Goal: Transaction & Acquisition: Book appointment/travel/reservation

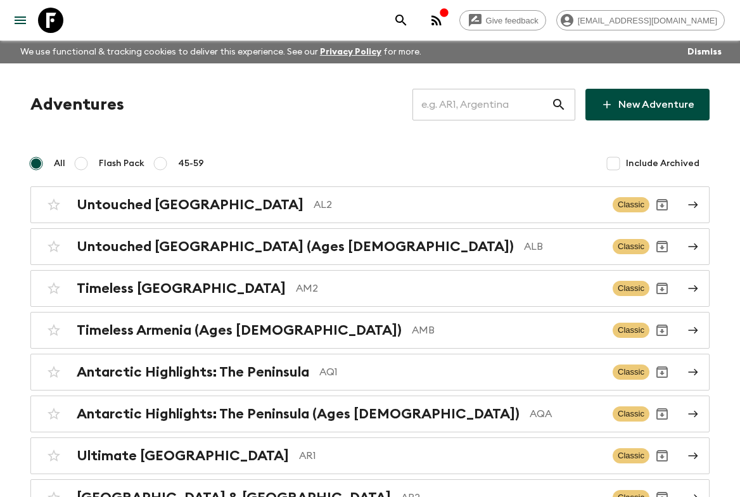
click at [470, 109] on input "text" at bounding box center [482, 104] width 139 height 35
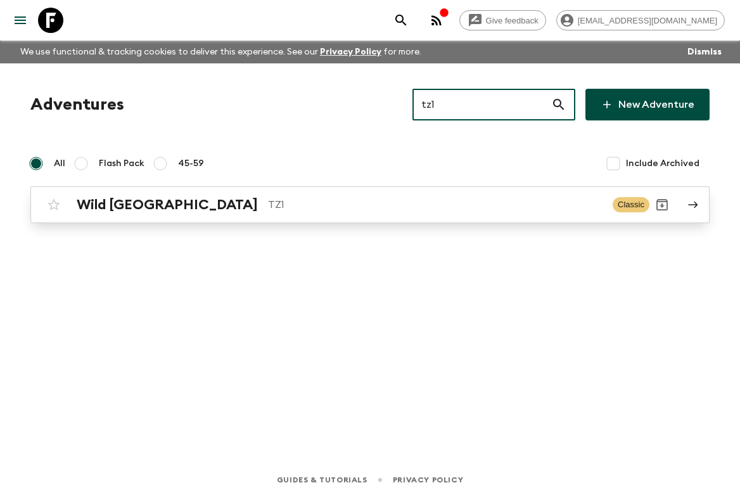
type input "tz1"
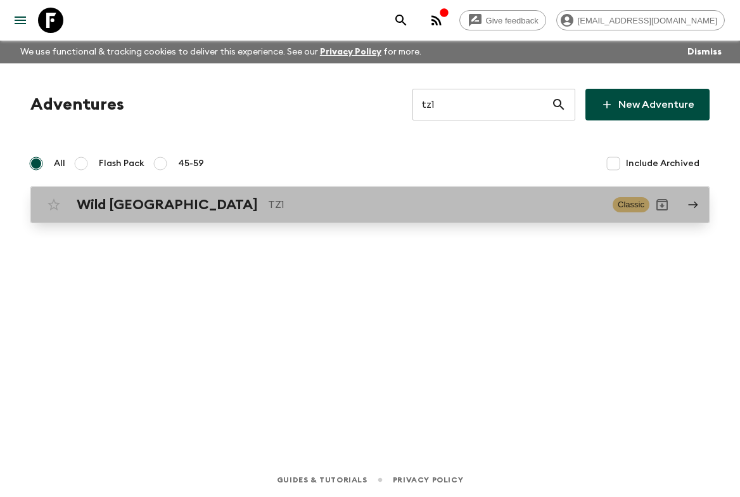
click at [325, 207] on p "TZ1" at bounding box center [435, 204] width 335 height 15
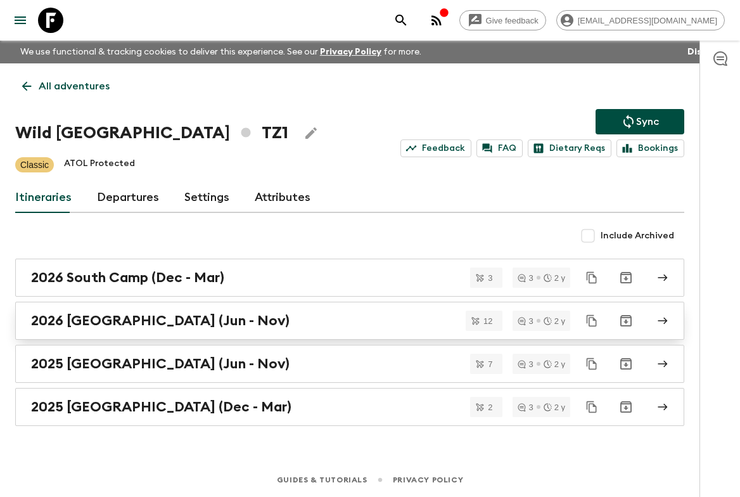
click at [295, 319] on div "2026 [GEOGRAPHIC_DATA] (Jun - Nov)" at bounding box center [338, 320] width 614 height 16
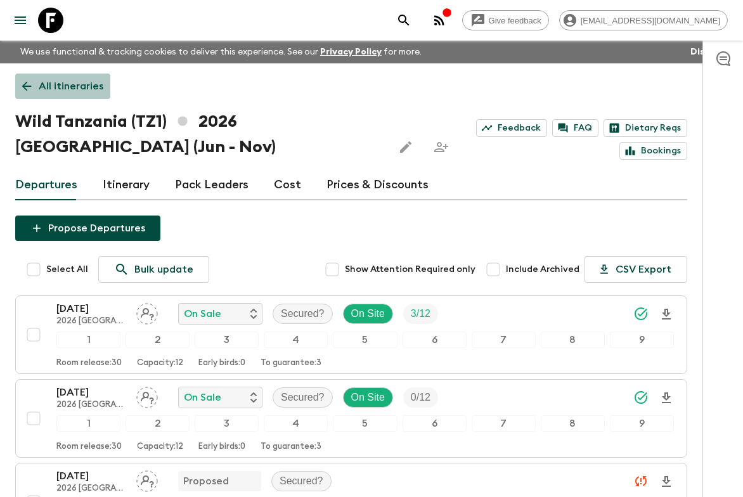
click at [82, 86] on p "All itineraries" at bounding box center [71, 86] width 65 height 15
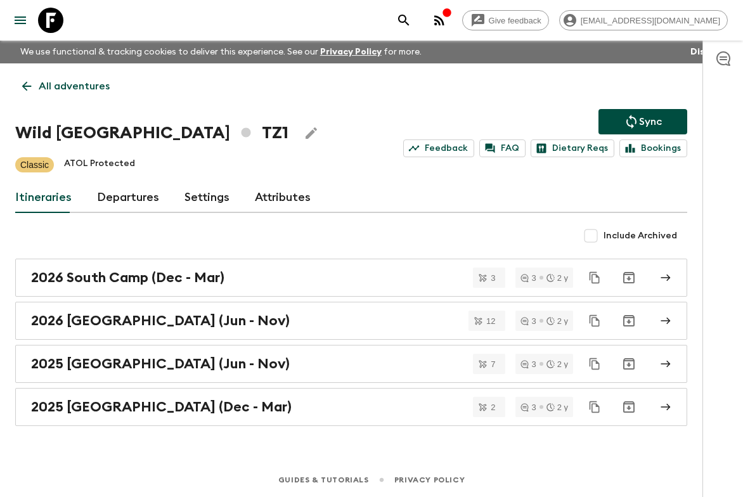
click at [92, 89] on p "All adventures" at bounding box center [74, 86] width 71 height 15
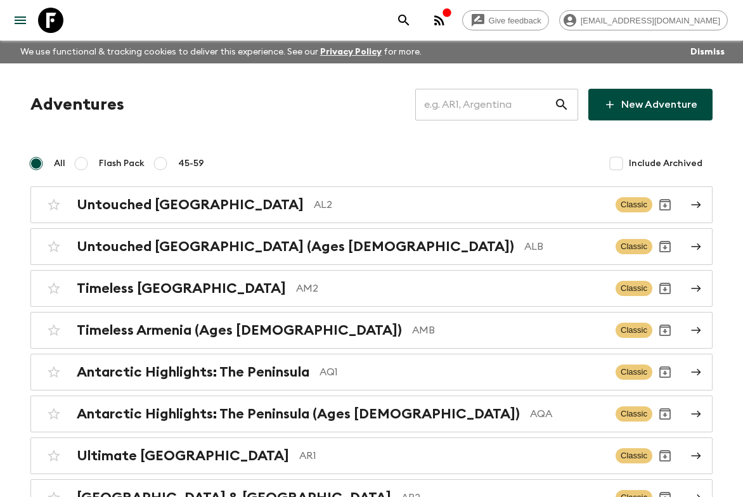
click at [547, 91] on input "text" at bounding box center [484, 104] width 139 height 35
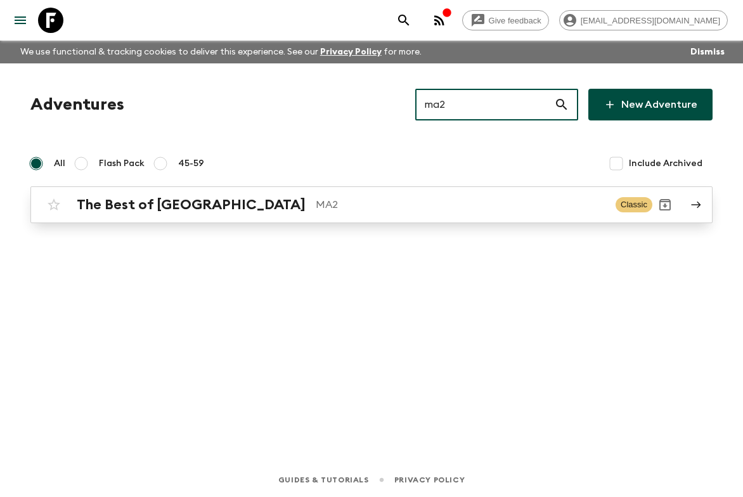
type input "ma2"
click at [325, 219] on link "The Best of Morocco MA2 Classic" at bounding box center [371, 204] width 682 height 37
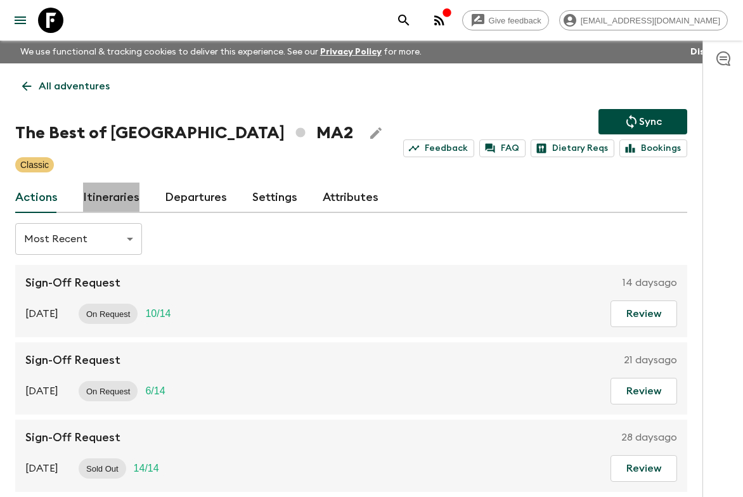
click at [112, 195] on link "Itineraries" at bounding box center [111, 198] width 56 height 30
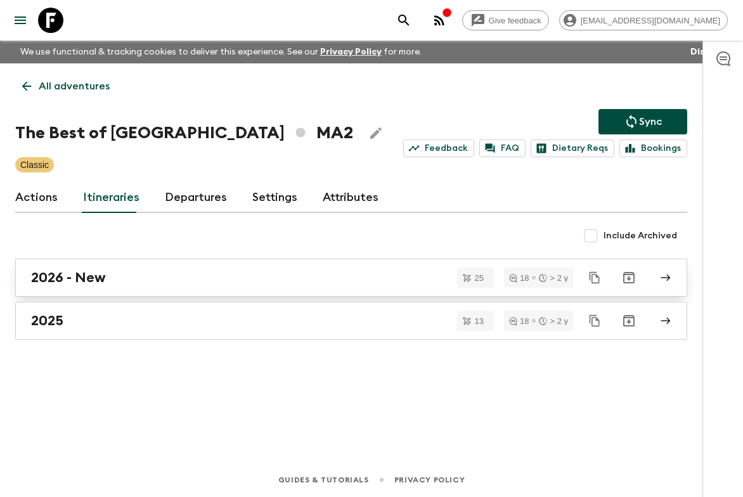
click at [179, 279] on div "2026 - New" at bounding box center [339, 277] width 616 height 16
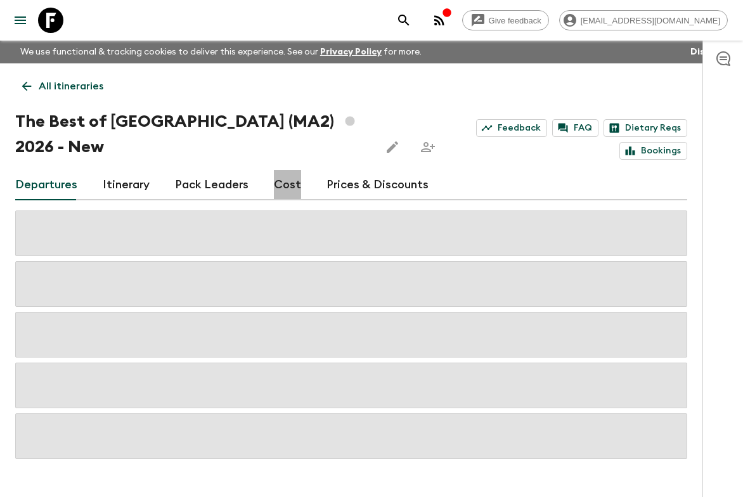
click at [278, 179] on link "Cost" at bounding box center [287, 185] width 27 height 30
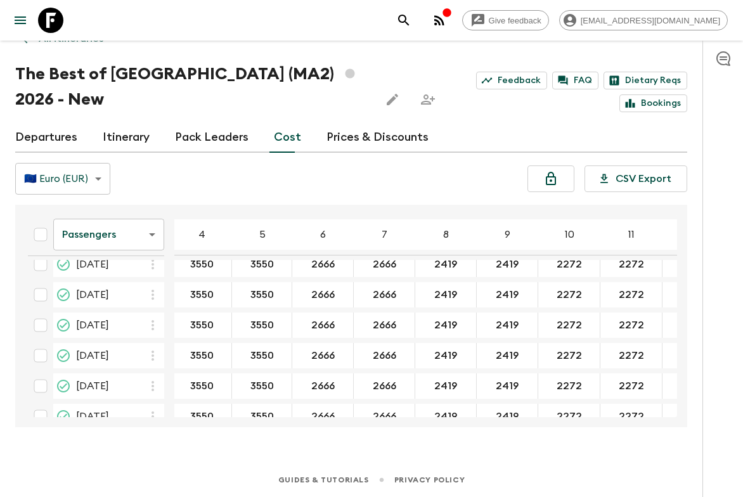
scroll to position [432, 3]
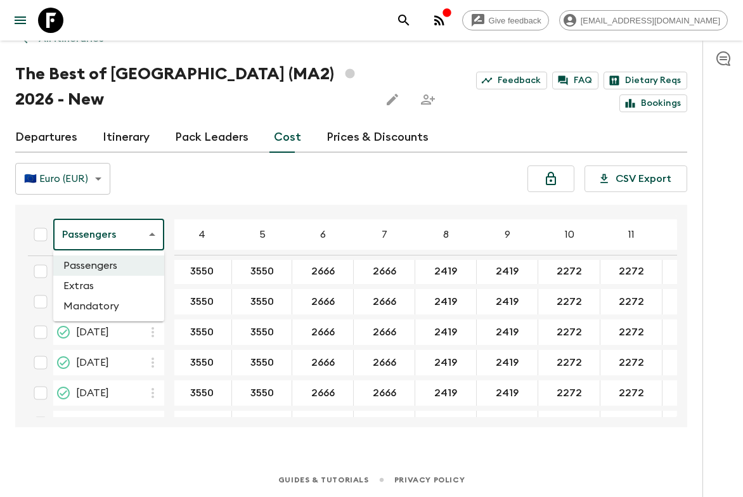
click at [106, 236] on body "Give feedback [EMAIL_ADDRESS][DOMAIN_NAME] We use functional & tracking cookies…" at bounding box center [371, 224] width 743 height 544
click at [96, 294] on li "Extras" at bounding box center [108, 286] width 111 height 20
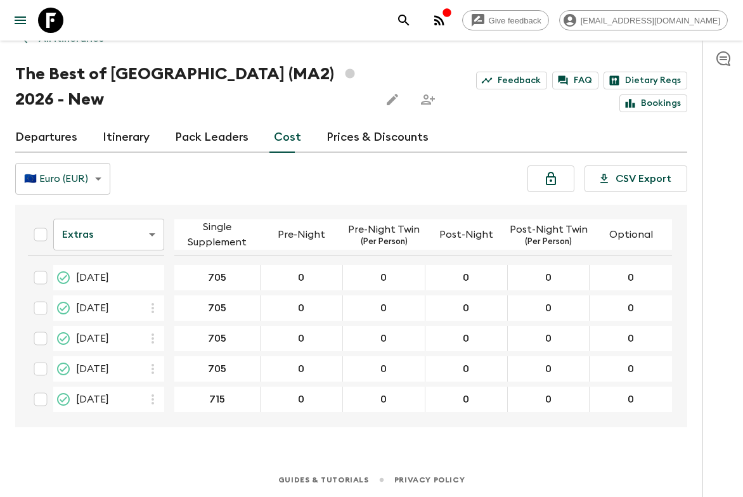
click at [90, 234] on body "Give feedback [EMAIL_ADDRESS][DOMAIN_NAME] We use functional & tracking cookies…" at bounding box center [371, 224] width 743 height 544
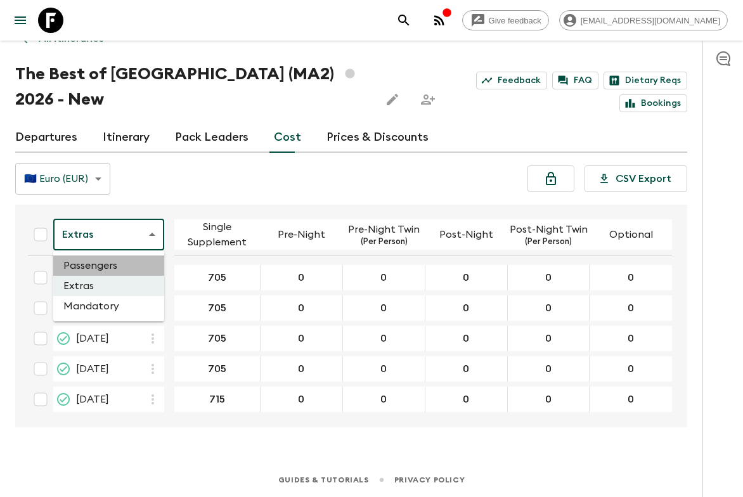
click at [105, 273] on li "Passengers" at bounding box center [108, 265] width 111 height 20
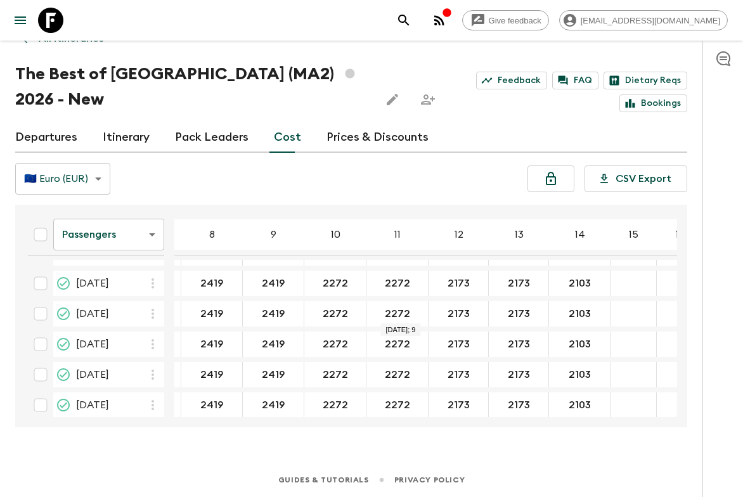
scroll to position [390, 245]
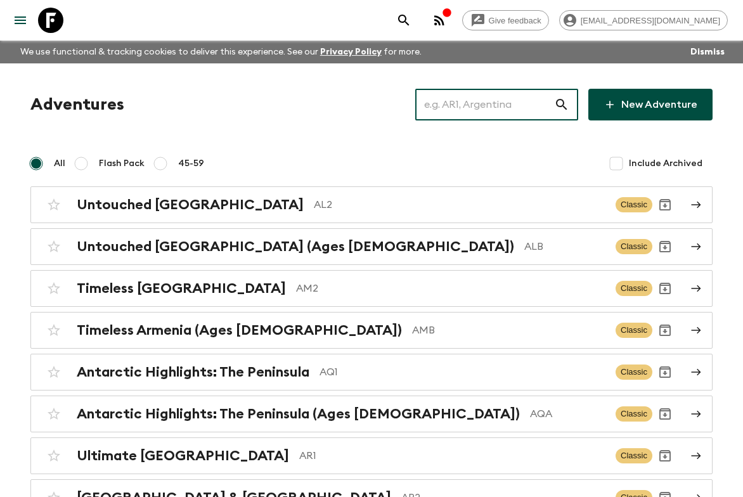
click at [492, 106] on input "text" at bounding box center [484, 104] width 139 height 35
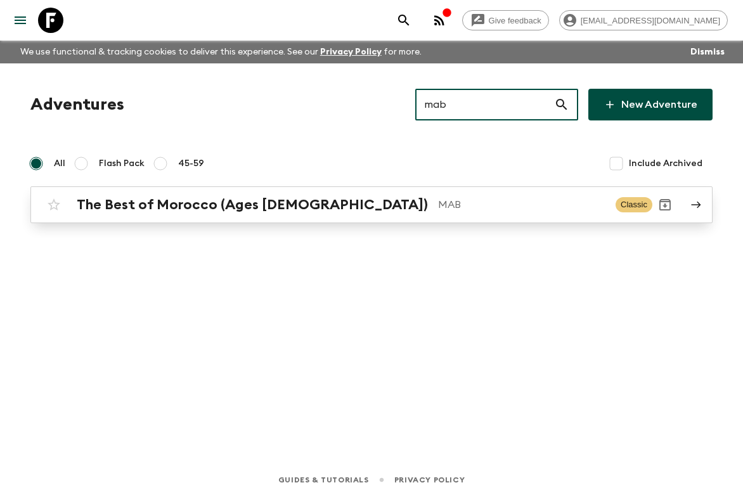
type input "mab"
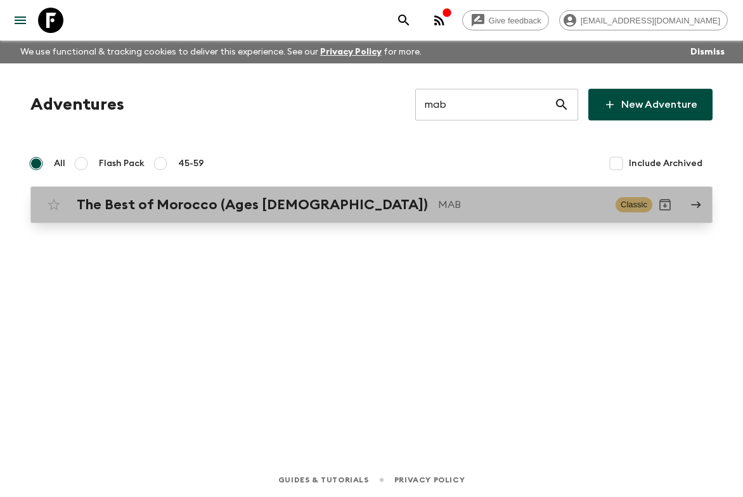
click at [438, 207] on p "MAB" at bounding box center [521, 204] width 167 height 15
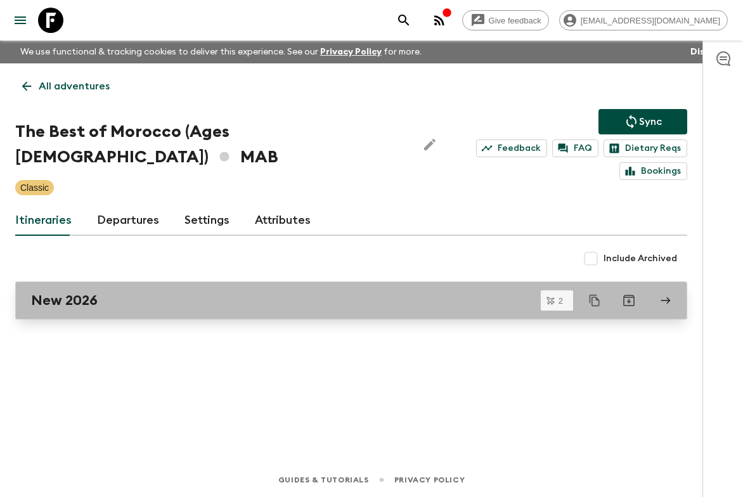
click at [98, 292] on div "New 2026" at bounding box center [339, 300] width 616 height 16
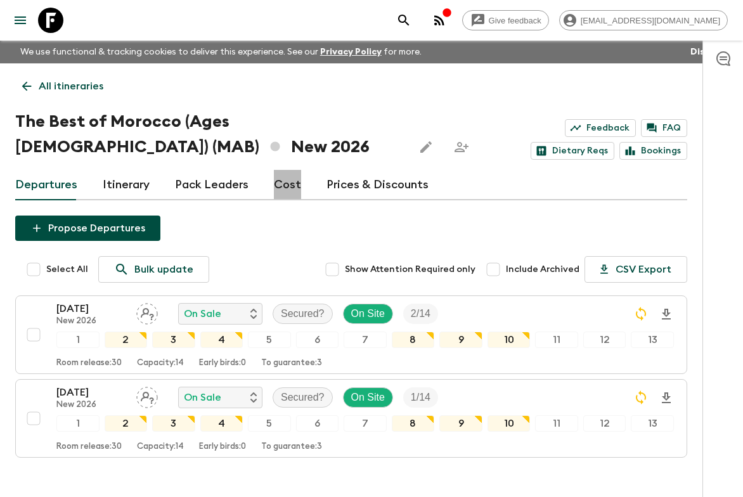
click at [294, 176] on link "Cost" at bounding box center [287, 185] width 27 height 30
